Goal: Register for event/course

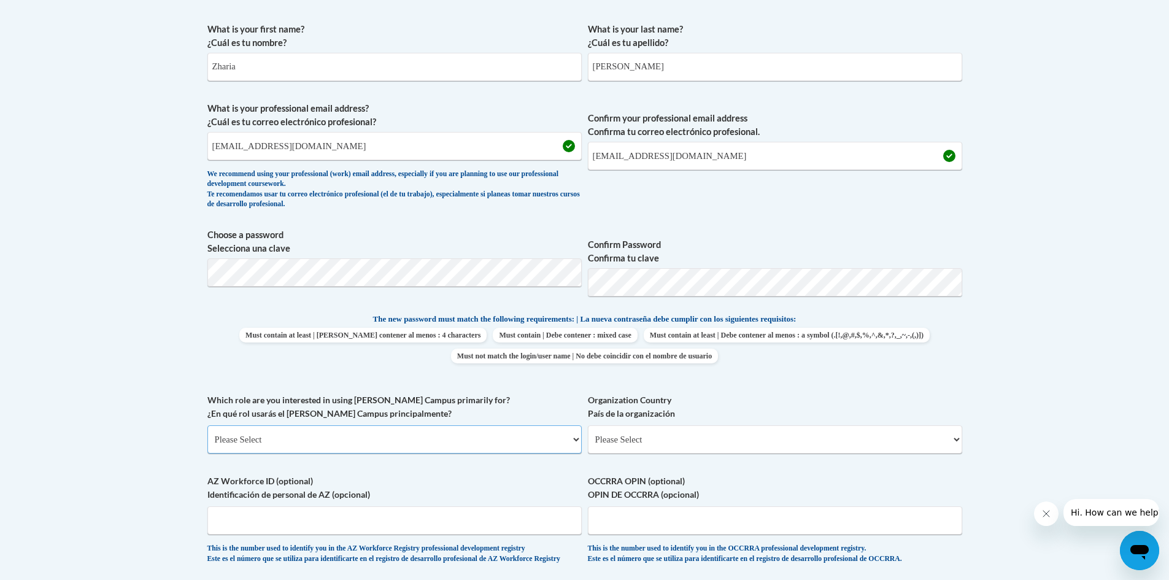
scroll to position [463, 0]
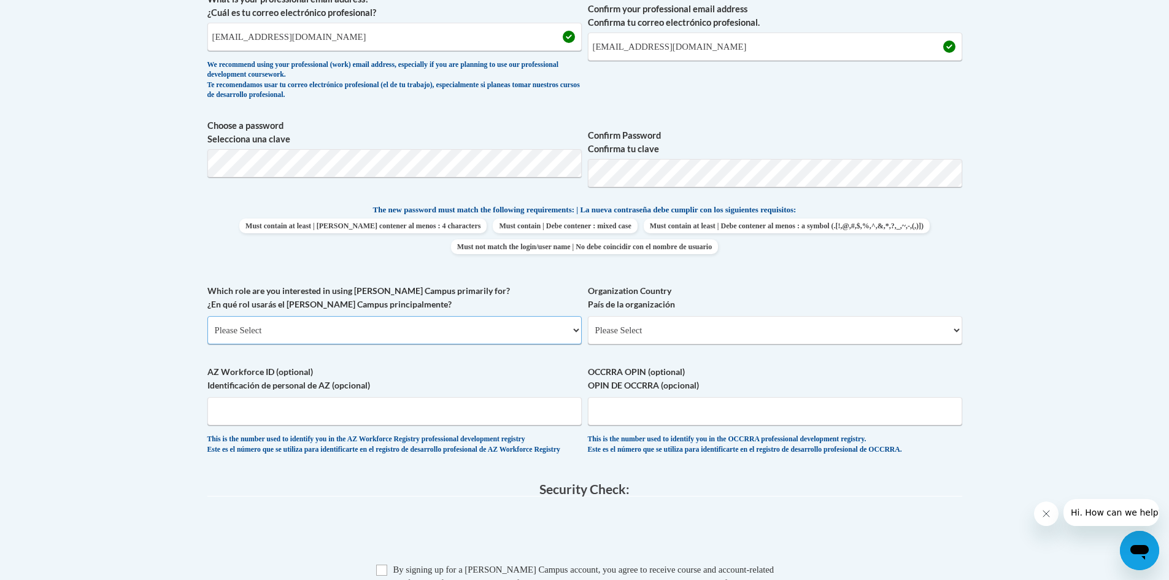
click at [384, 323] on select "Please Select College/University | Colegio/Universidad Community/Nonprofit Part…" at bounding box center [394, 330] width 374 height 28
select select "5a18ea06-2b54-4451-96f2-d152daf9eac5"
click at [207, 316] on select "Please Select College/University | Colegio/Universidad Community/Nonprofit Part…" at bounding box center [394, 330] width 374 height 28
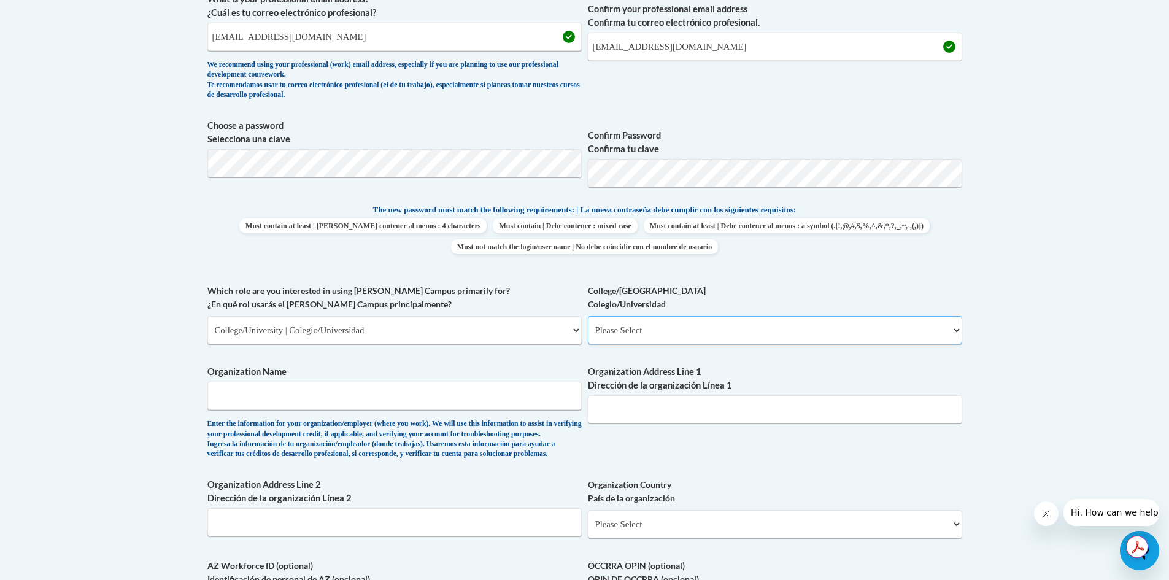
click at [643, 328] on select "Please Select College/University Staff | Empleado universitario College/Univers…" at bounding box center [775, 330] width 374 height 28
select select "99b32b07-cffc-426c-8bf6-0cd77760d84b"
click at [588, 316] on select "Please Select College/University Staff | Empleado universitario College/Univers…" at bounding box center [775, 330] width 374 height 28
click at [509, 401] on input "Organization Name" at bounding box center [394, 396] width 374 height 28
click at [468, 320] on select "Please Select College/University | Colegio/Universidad Community/Nonprofit Part…" at bounding box center [394, 330] width 374 height 28
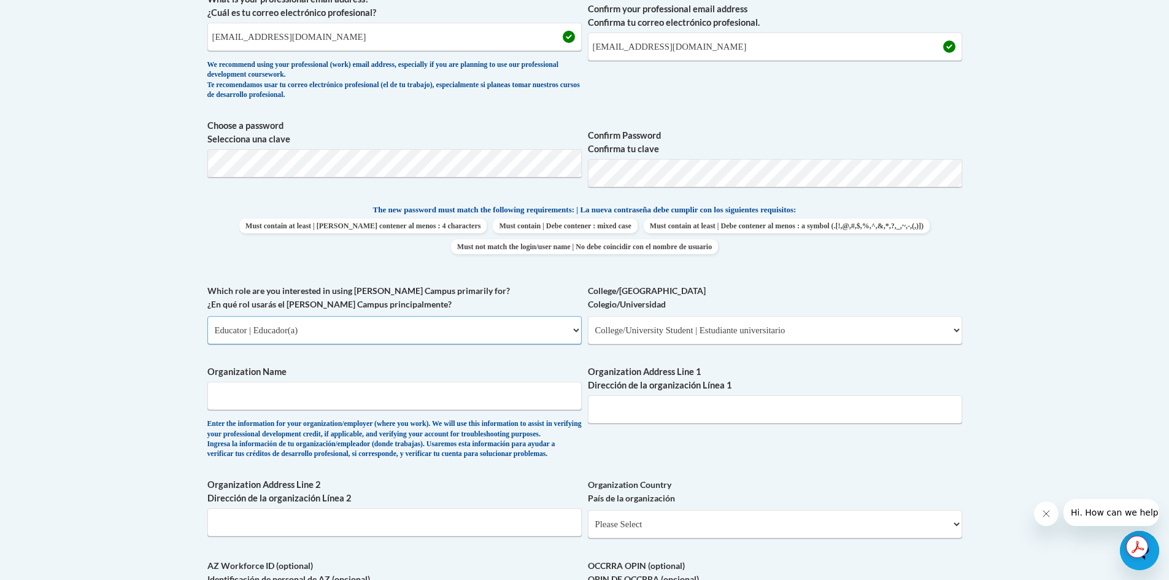
click at [207, 316] on select "Please Select College/University | Colegio/Universidad Community/Nonprofit Part…" at bounding box center [394, 330] width 374 height 28
click at [683, 329] on select "Please Select Early Learning/Daycare Teacher/Family Home Care Provider | Maestr…" at bounding box center [775, 330] width 374 height 28
click at [393, 336] on select "Please Select College/University | Colegio/Universidad Community/Nonprofit Part…" at bounding box center [394, 330] width 374 height 28
select select "3271ce3a-a928-4b91-bcec-7d68f79f4f34"
click at [207, 316] on select "Please Select College/University | Colegio/Universidad Community/Nonprofit Part…" at bounding box center [394, 330] width 374 height 28
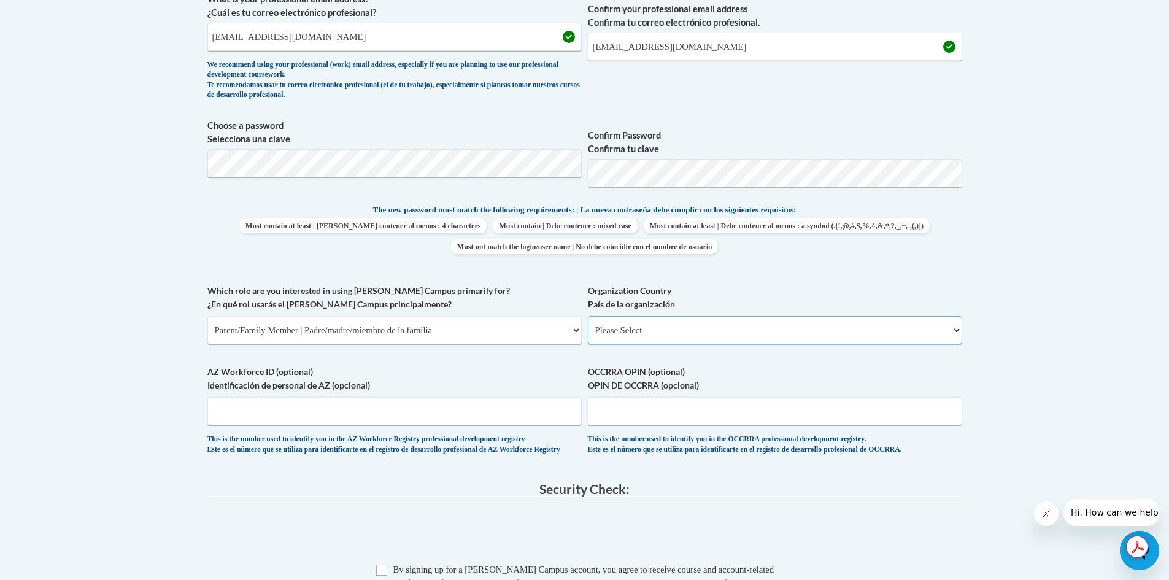
click at [641, 328] on select "Please Select United States | Estados Unidos Outside of the United States | Fue…" at bounding box center [775, 330] width 374 height 28
select select "ad49bcad-a171-4b2e-b99c-48b446064914"
click at [588, 316] on select "Please Select United States | Estados Unidos Outside of the United States | Fue…" at bounding box center [775, 330] width 374 height 28
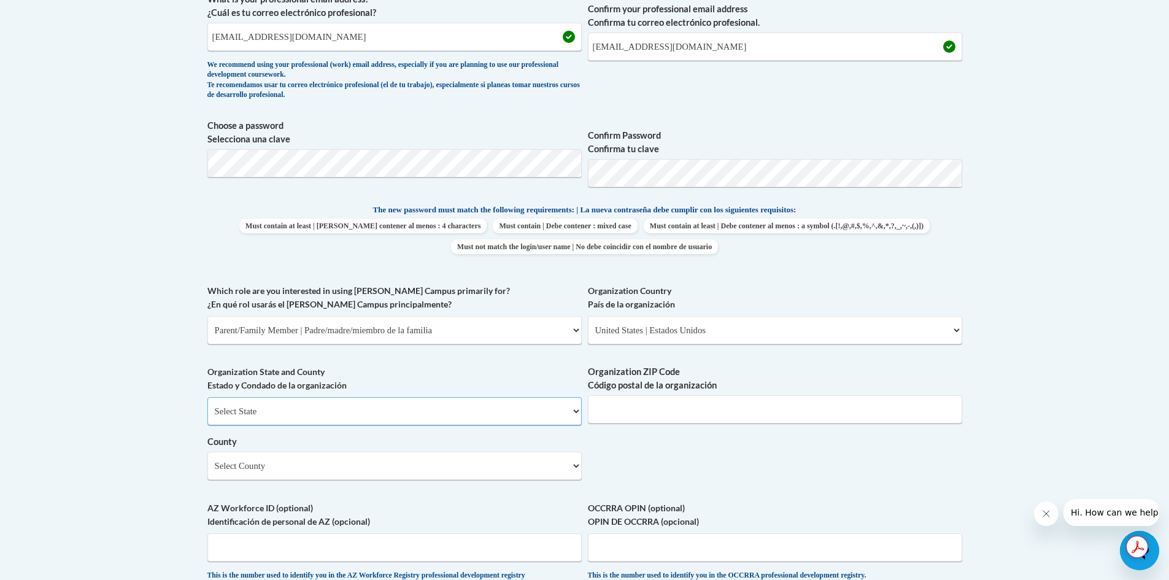
click at [484, 411] on select "Select State Alabama Alaska Arizona Arkansas California Colorado Connecticut De…" at bounding box center [394, 411] width 374 height 28
select select "Georgia"
click at [207, 397] on select "Select State Alabama Alaska Arizona Arkansas California Colorado Connecticut De…" at bounding box center [394, 411] width 374 height 28
click at [671, 414] on input "Organization ZIP Code Código postal de la organización" at bounding box center [775, 409] width 374 height 28
type input "30417"
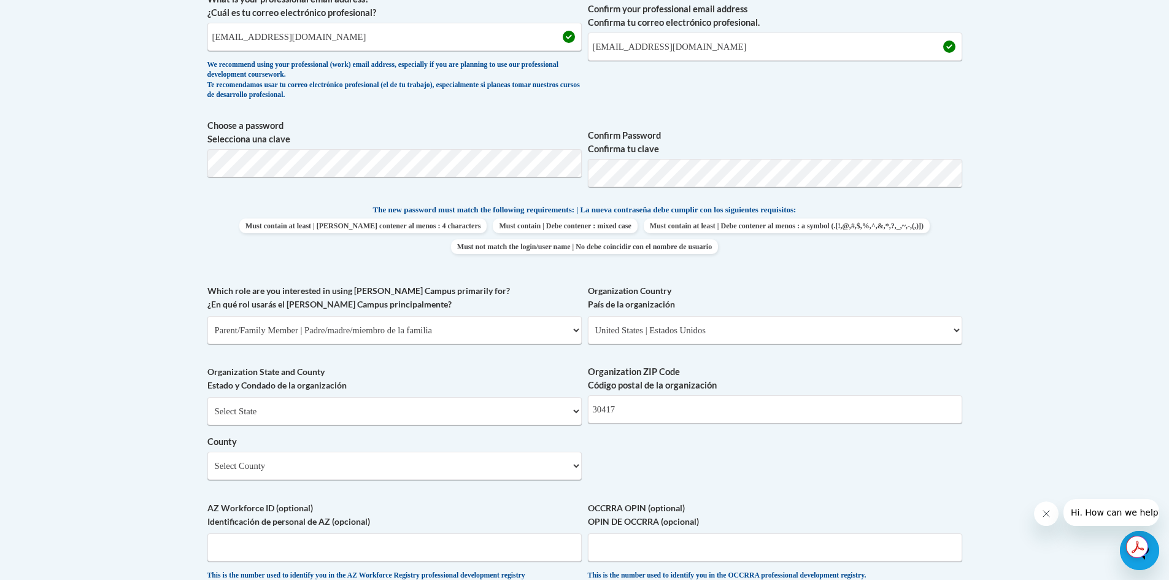
drag, startPoint x: 473, startPoint y: 444, endPoint x: 471, endPoint y: 452, distance: 7.8
click at [471, 452] on div "Select State Alabama Alaska Arizona Arkansas California Colorado Connecticut De…" at bounding box center [394, 438] width 374 height 83
click at [473, 470] on select "Select County Appling Atkinson Bacon Baker Baldwin Banks Barrow Bartow Ben Hill…" at bounding box center [394, 466] width 374 height 28
select select "Evans"
click at [207, 452] on select "Select County Appling Atkinson Bacon Baker Baldwin Banks Barrow Bartow Ben Hill…" at bounding box center [394, 466] width 374 height 28
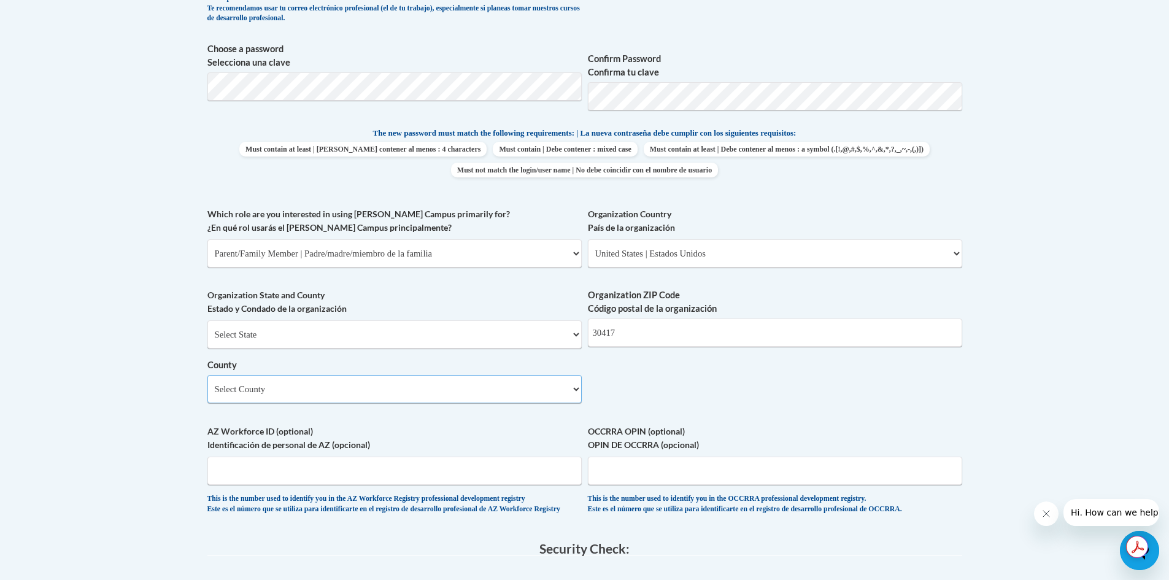
scroll to position [565, 0]
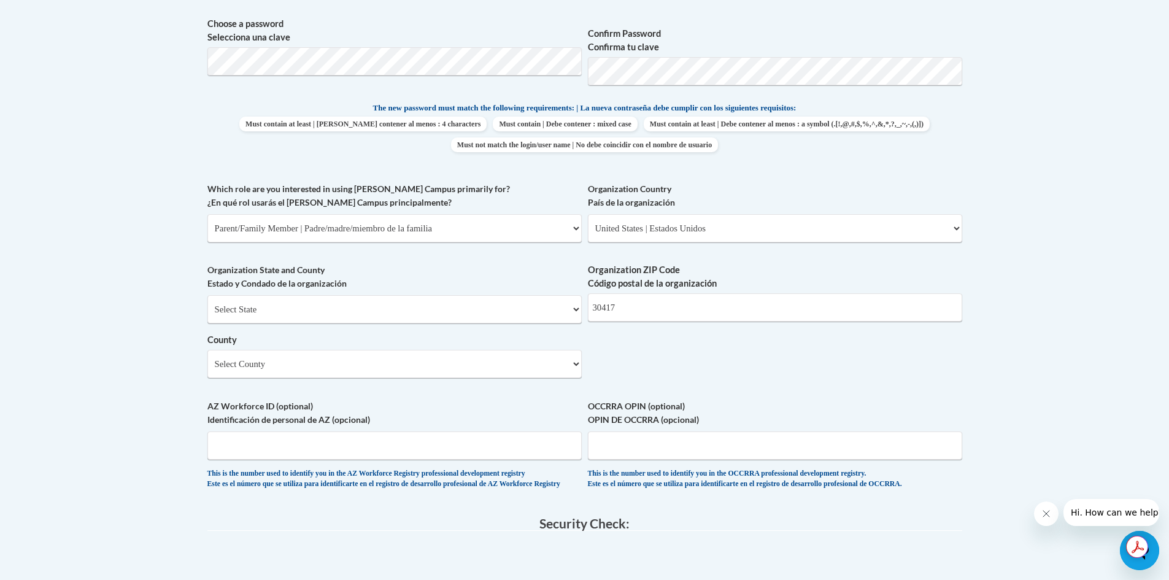
click at [355, 400] on label "AZ Workforce ID (optional) Identificación de personal de AZ (opcional)" at bounding box center [394, 413] width 374 height 27
click at [355, 432] on input "AZ Workforce ID (optional) Identificación de personal de AZ (opcional)" at bounding box center [394, 446] width 374 height 28
click at [357, 378] on select "Select County Appling Atkinson Bacon Baker Baldwin Banks Barrow Bartow Ben Hill…" at bounding box center [394, 364] width 374 height 28
click at [644, 368] on div "What is your first name? ¿Cuál es tu nombre? Zharia What is your last name? ¿Cu…" at bounding box center [584, 153] width 755 height 696
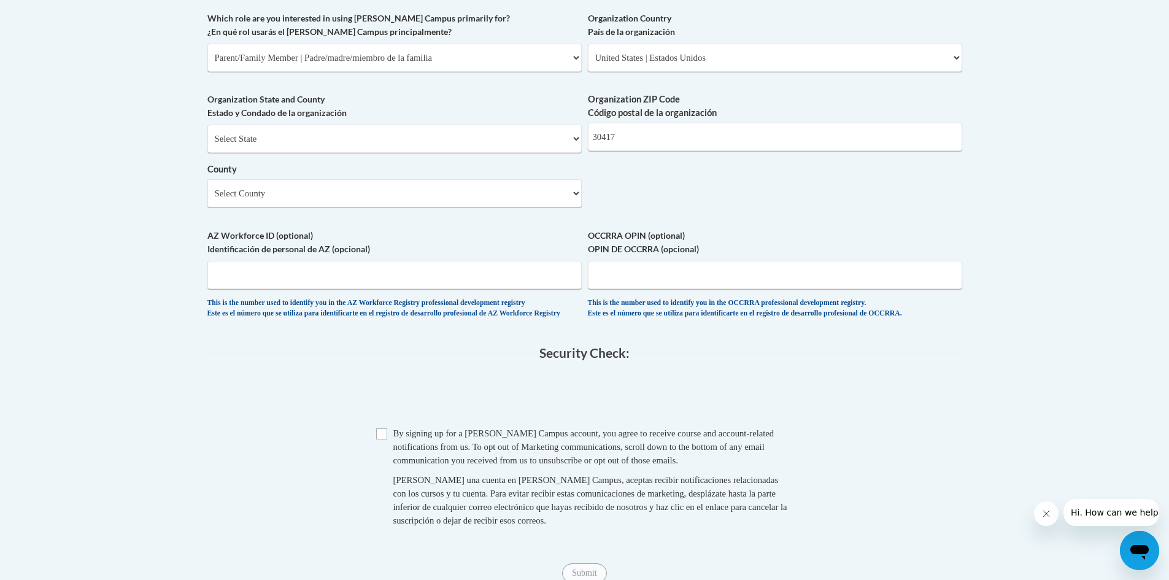
scroll to position [975, 0]
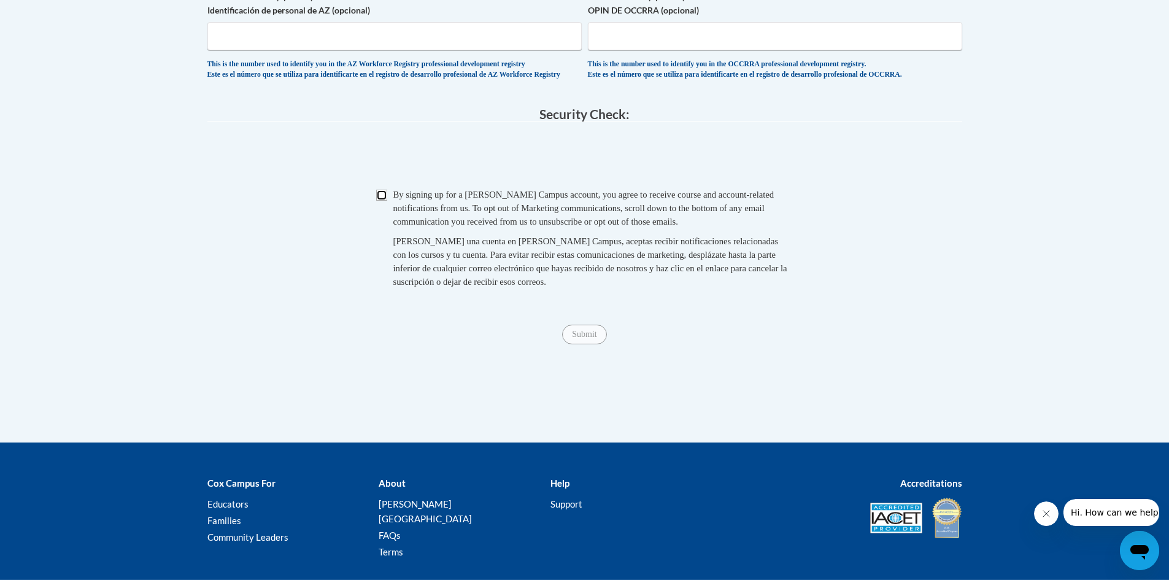
click at [384, 201] on input "Checkbox" at bounding box center [381, 195] width 11 height 11
checkbox input "true"
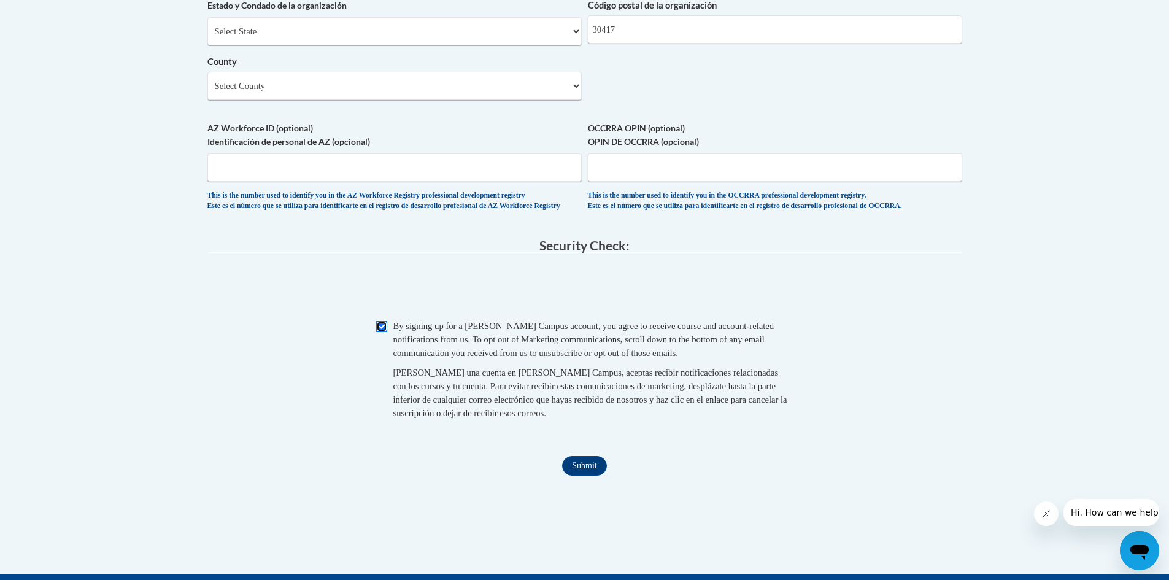
scroll to position [770, 0]
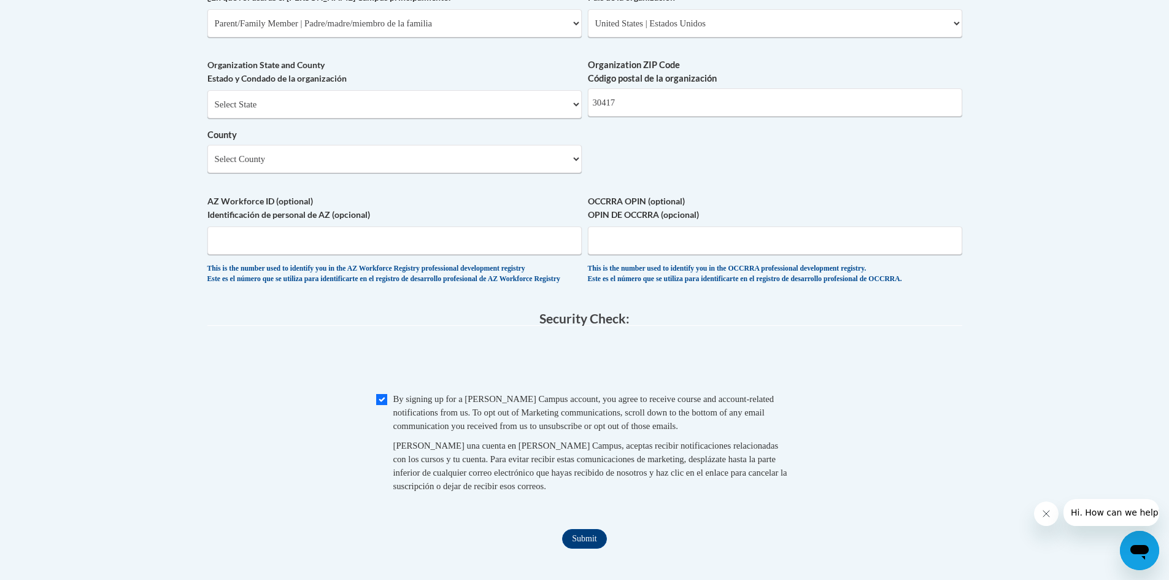
click at [397, 346] on fieldset "Security Check: Enter the security code + = TextBox Checkbox" at bounding box center [584, 416] width 755 height 209
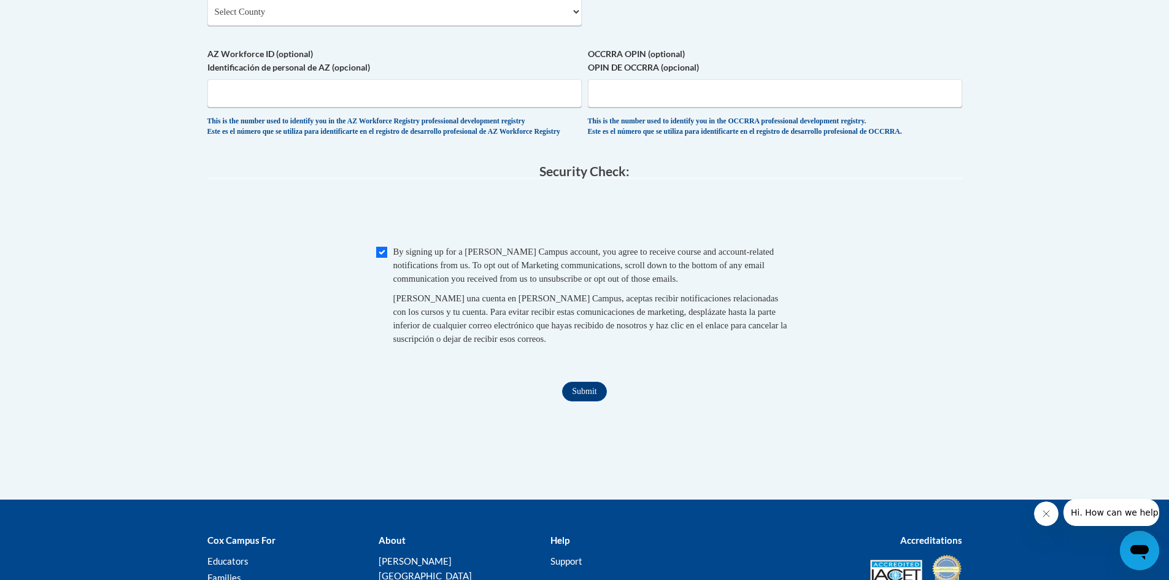
scroll to position [1050, 0]
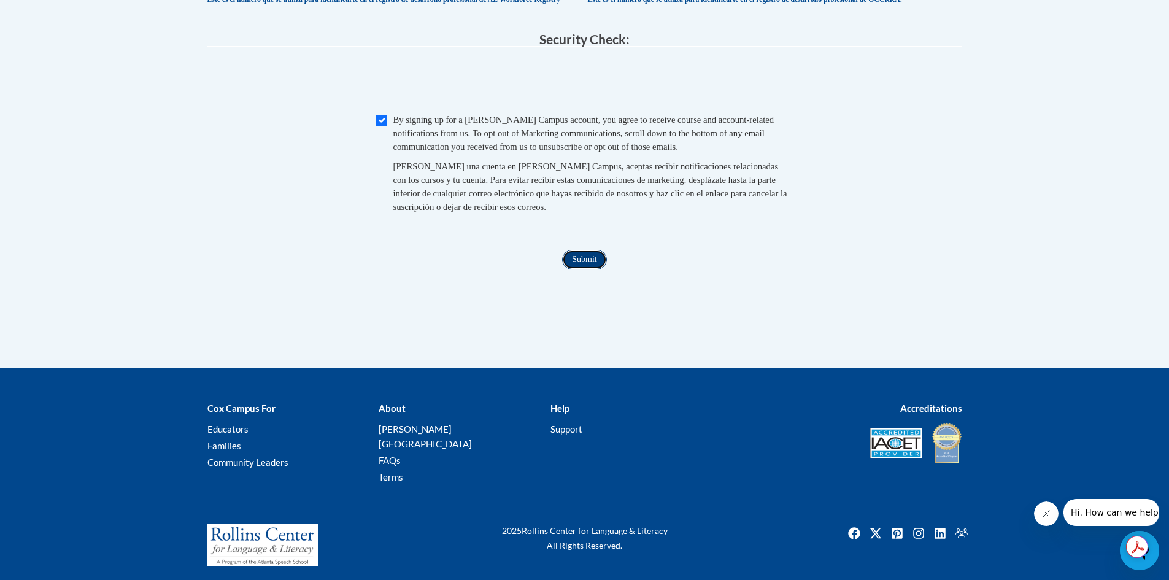
click at [592, 269] on input "Submit" at bounding box center [584, 260] width 44 height 20
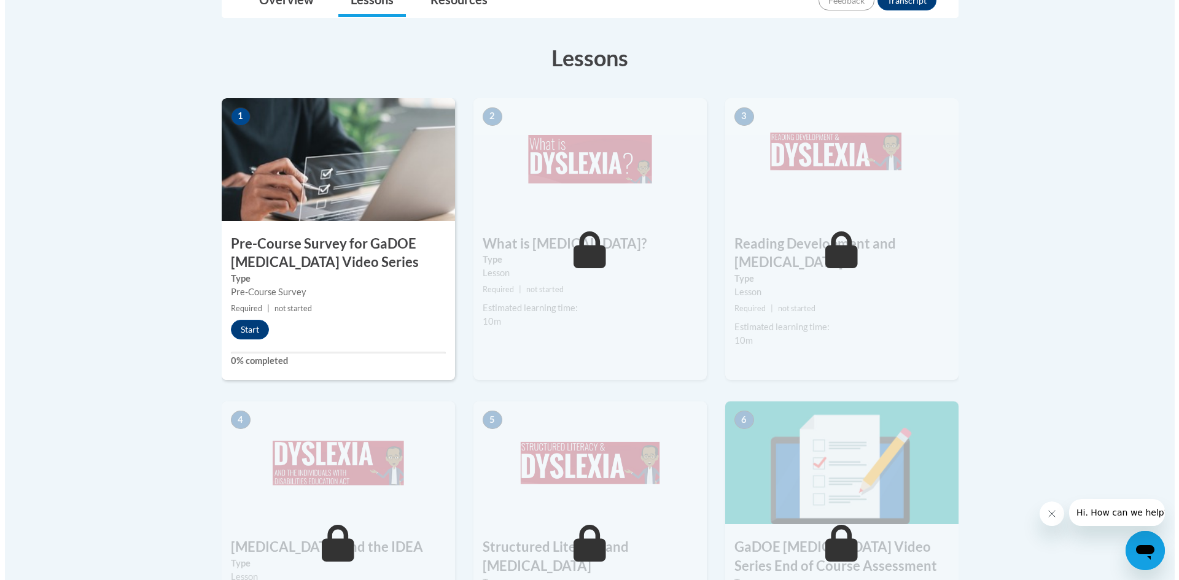
scroll to position [307, 0]
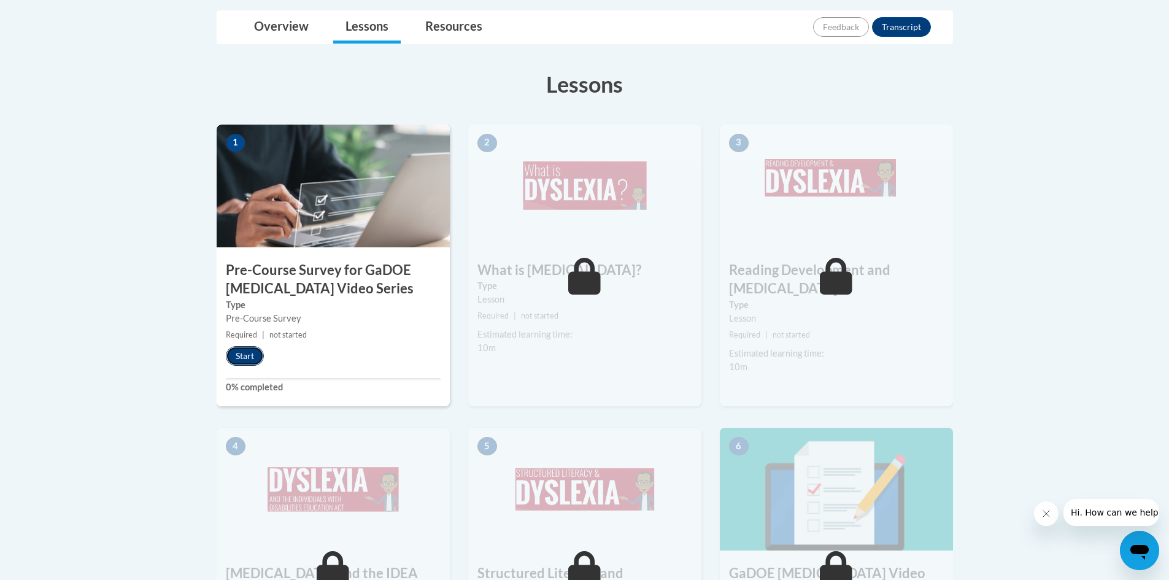
click at [258, 351] on button "Start" at bounding box center [245, 356] width 38 height 20
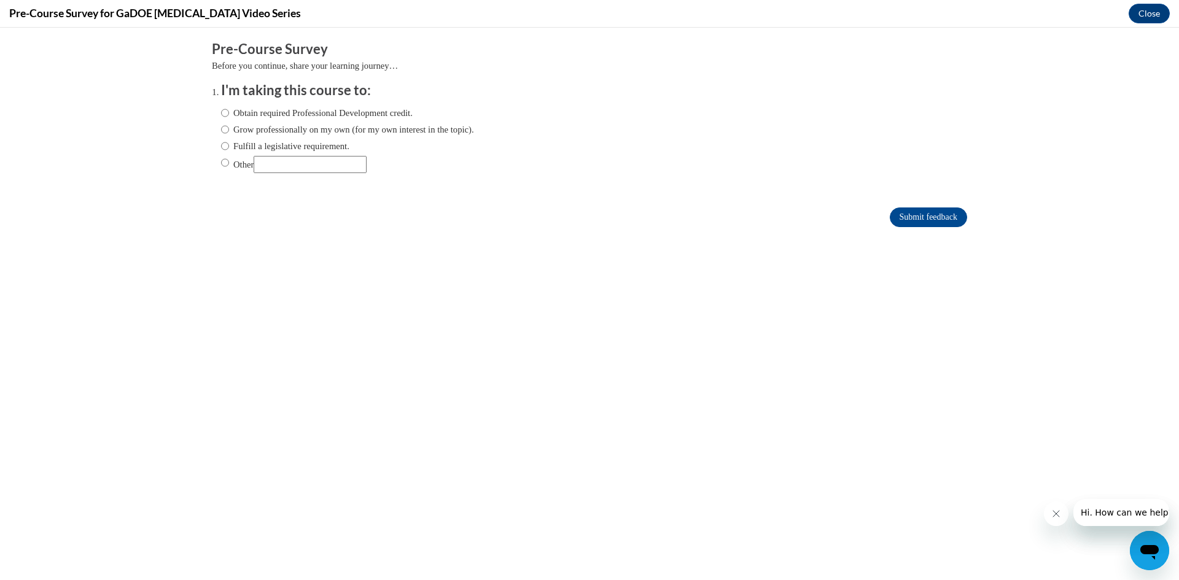
scroll to position [0, 0]
click at [221, 112] on input "Obtain required Professional Development credit." at bounding box center [225, 113] width 8 height 14
radio input "true"
click at [946, 221] on input "Submit feedback" at bounding box center [927, 217] width 77 height 20
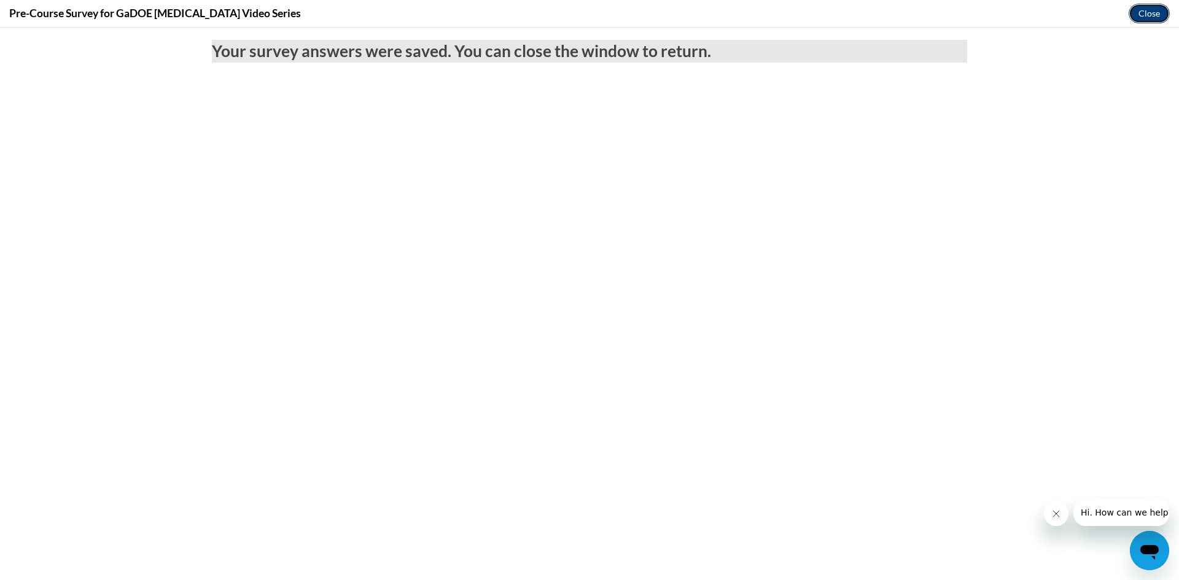
click at [1151, 12] on button "Close" at bounding box center [1148, 14] width 41 height 20
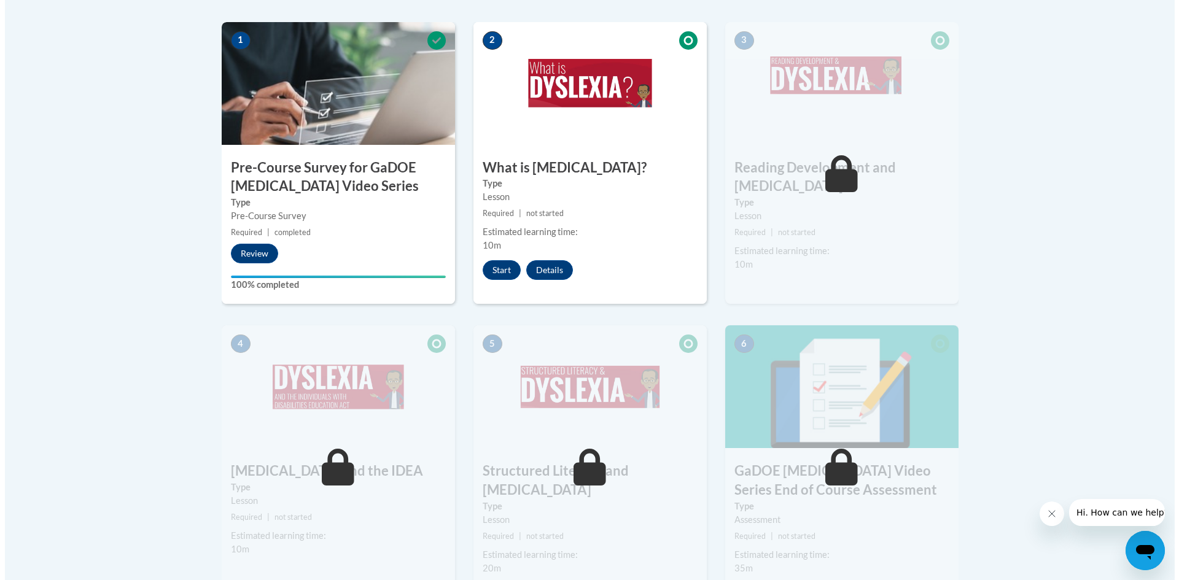
scroll to position [307, 0]
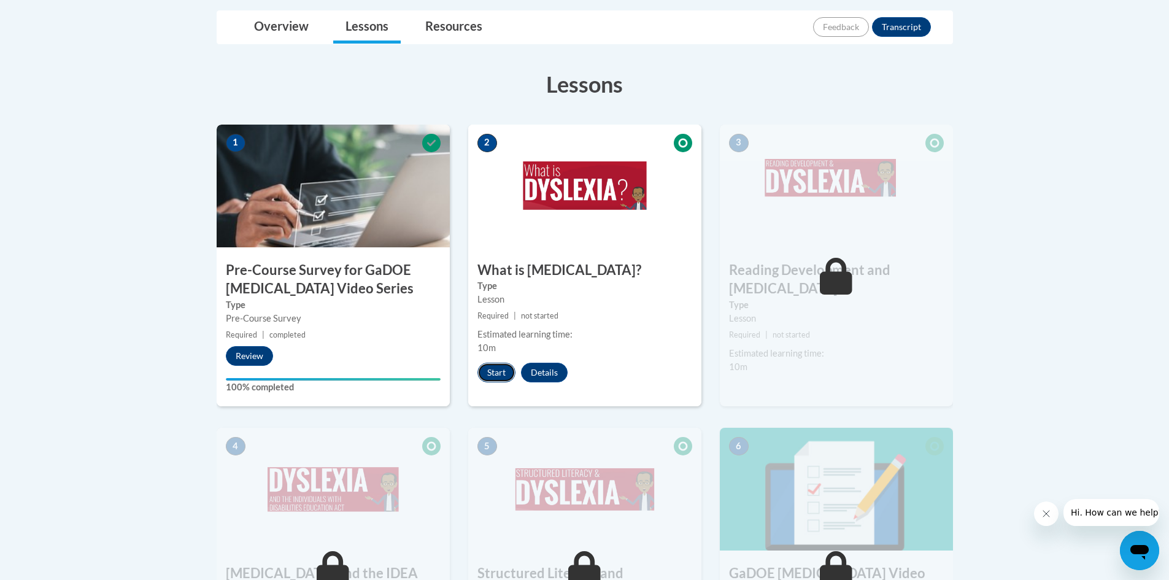
click at [498, 370] on button "Start" at bounding box center [497, 373] width 38 height 20
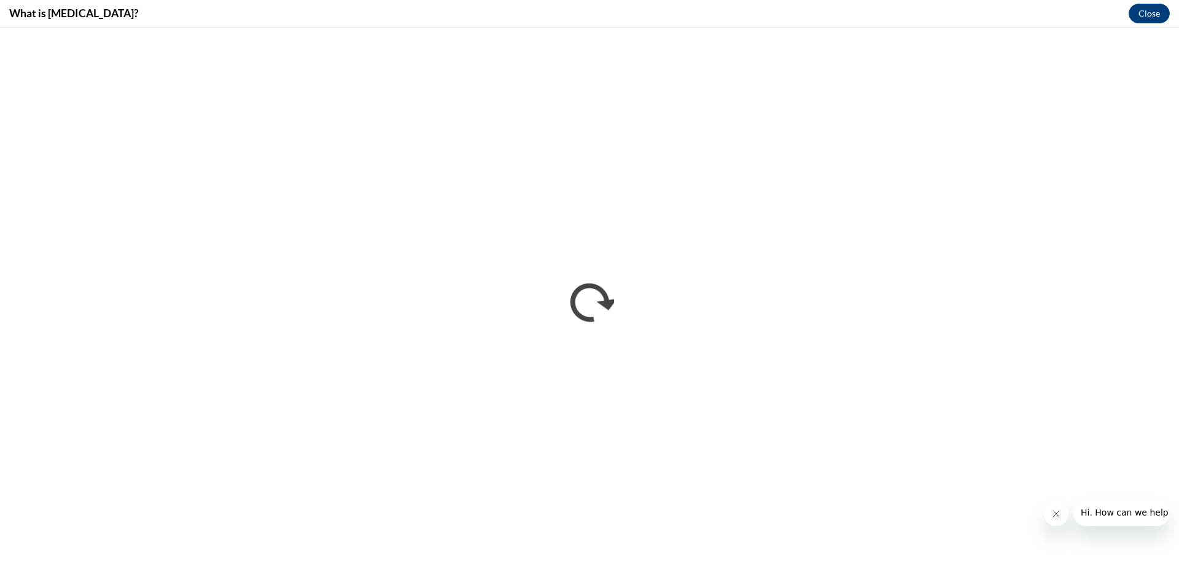
scroll to position [0, 0]
